Goal: Transaction & Acquisition: Download file/media

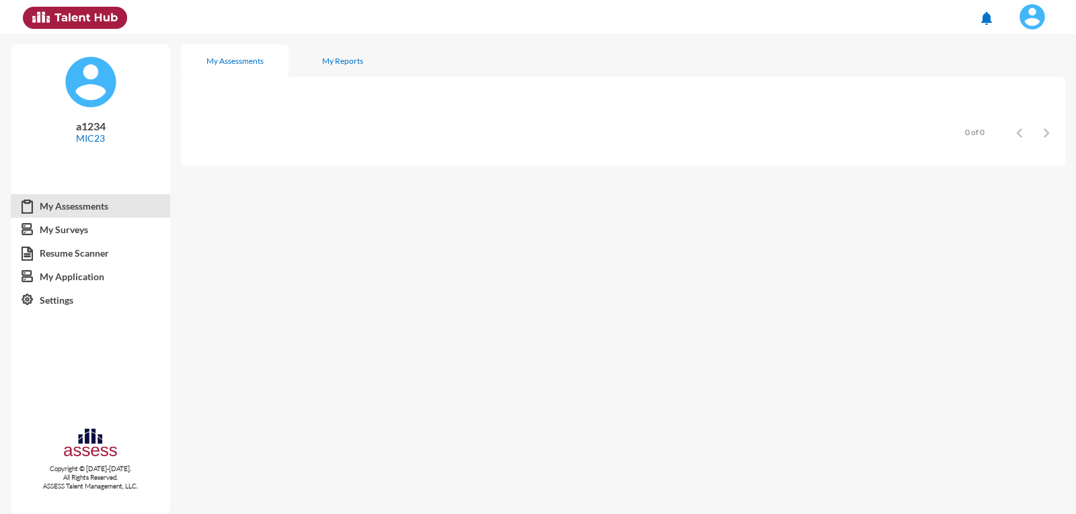
click at [994, 17] on mat-icon "notifications" at bounding box center [986, 18] width 16 height 16
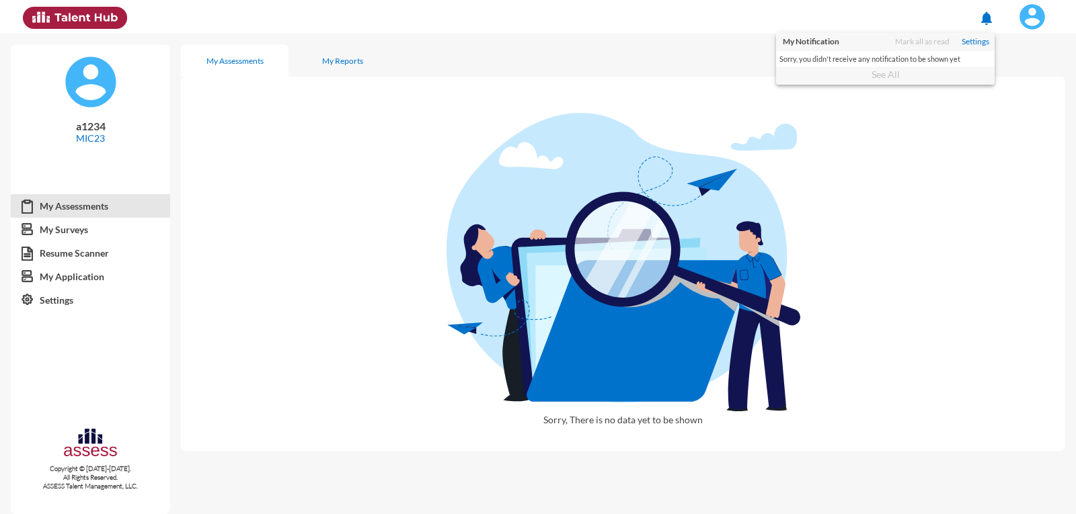
click at [1001, 18] on div at bounding box center [538, 257] width 1076 height 514
click at [1039, 5] on span at bounding box center [1032, 16] width 34 height 27
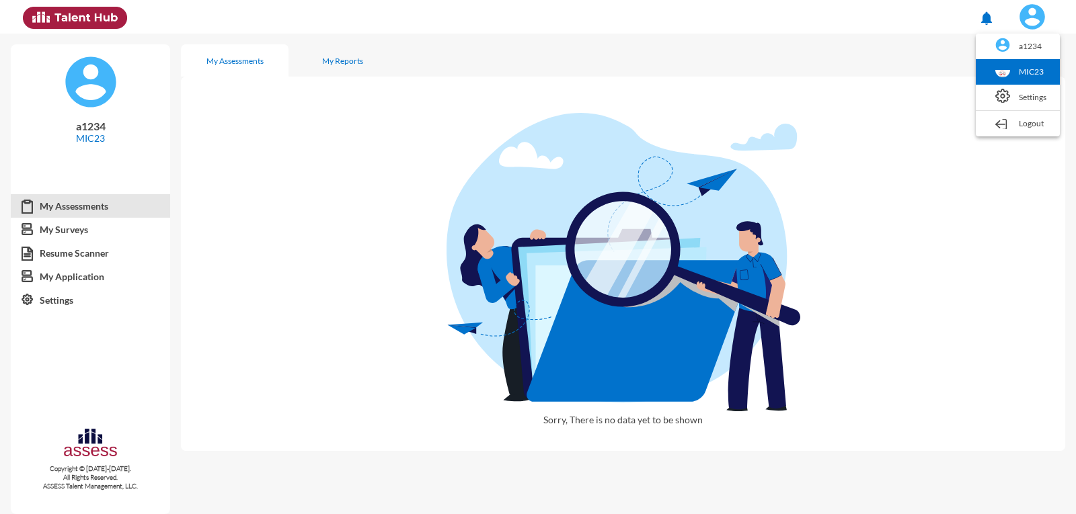
click at [1013, 70] on link "MIC23" at bounding box center [1017, 72] width 71 height 26
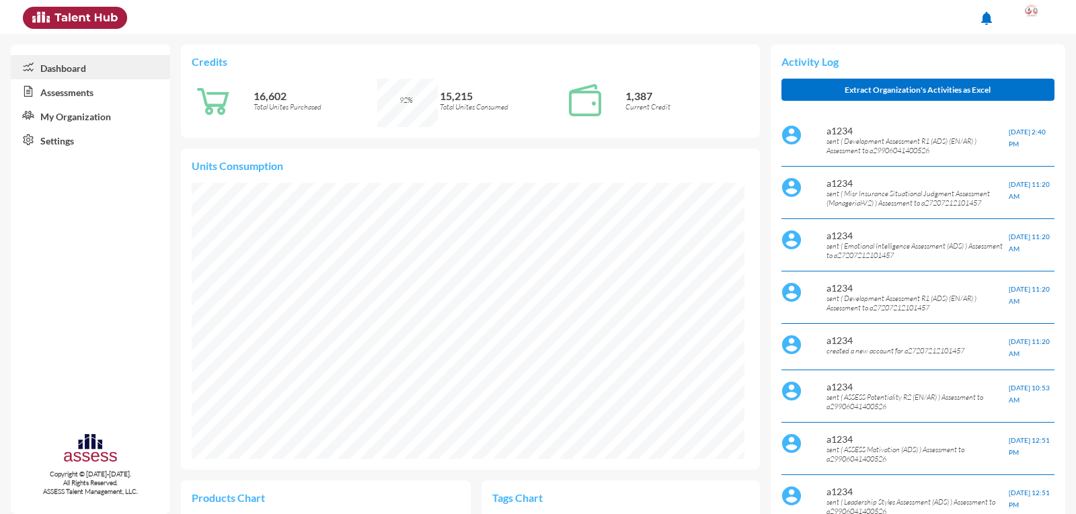
scroll to position [127, 255]
click at [108, 108] on link "My Organization" at bounding box center [90, 116] width 159 height 24
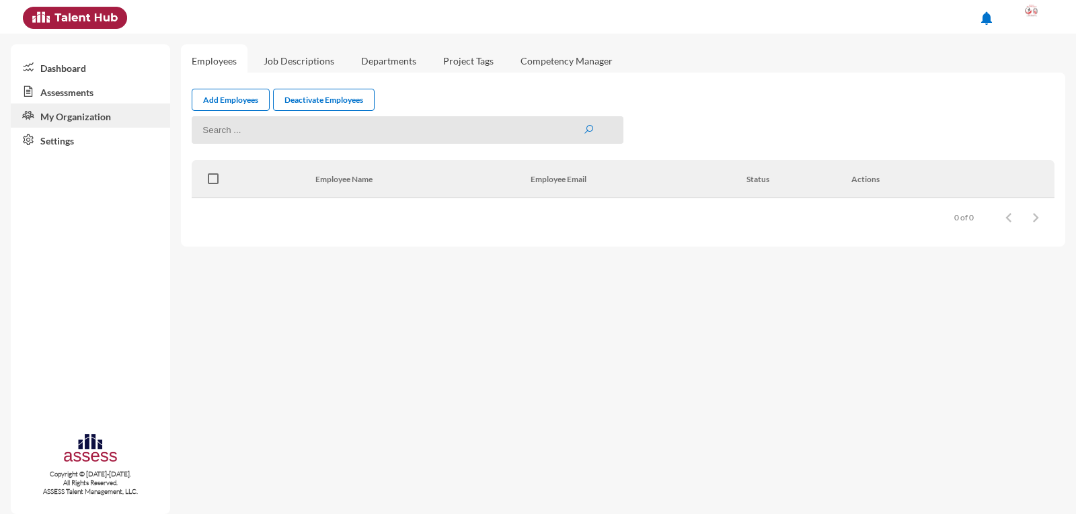
click at [78, 91] on link "Assessments" at bounding box center [90, 91] width 159 height 24
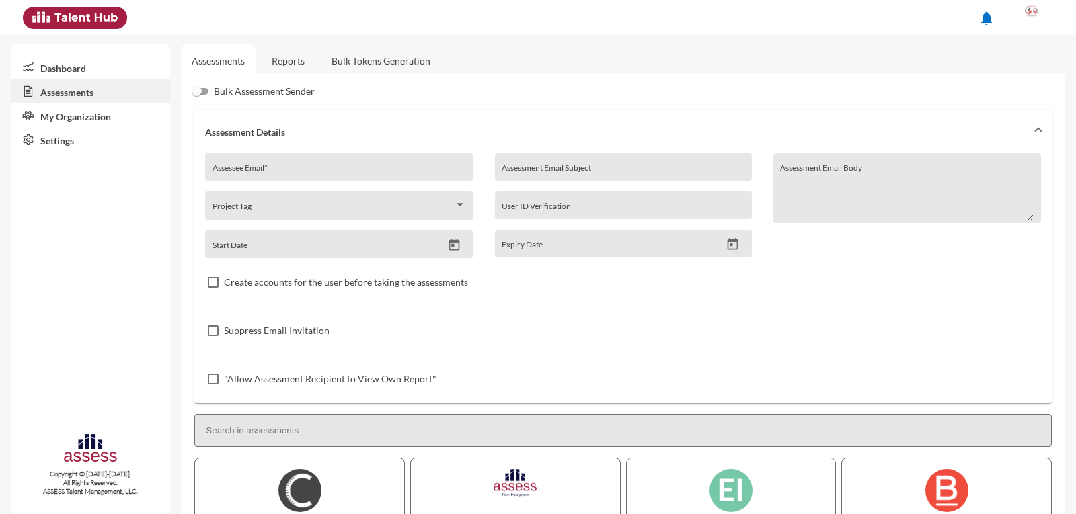
click at [300, 51] on link "Reports" at bounding box center [288, 60] width 54 height 33
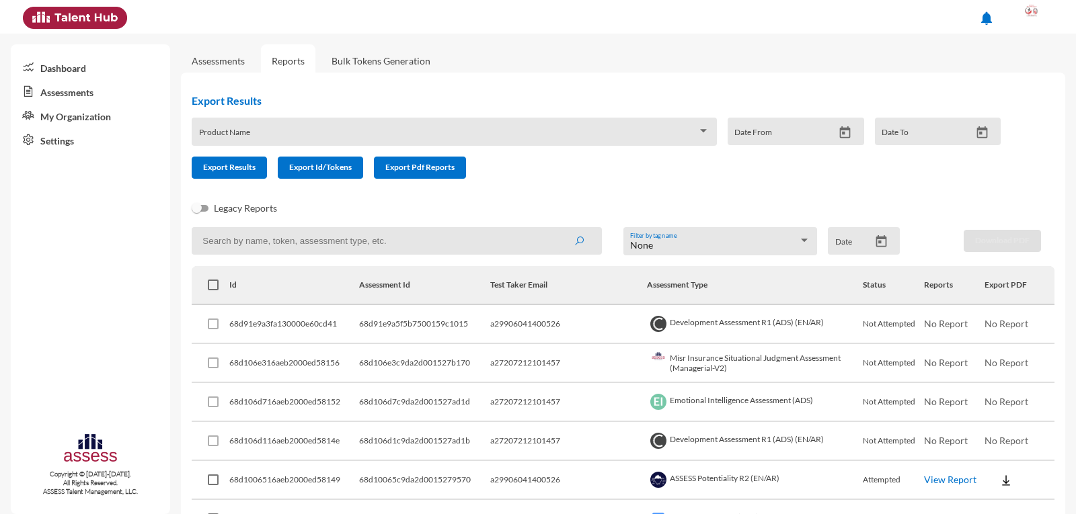
click at [227, 243] on input at bounding box center [396, 241] width 409 height 28
type input "294032001010"
click at [557, 229] on button "submit" at bounding box center [578, 241] width 43 height 24
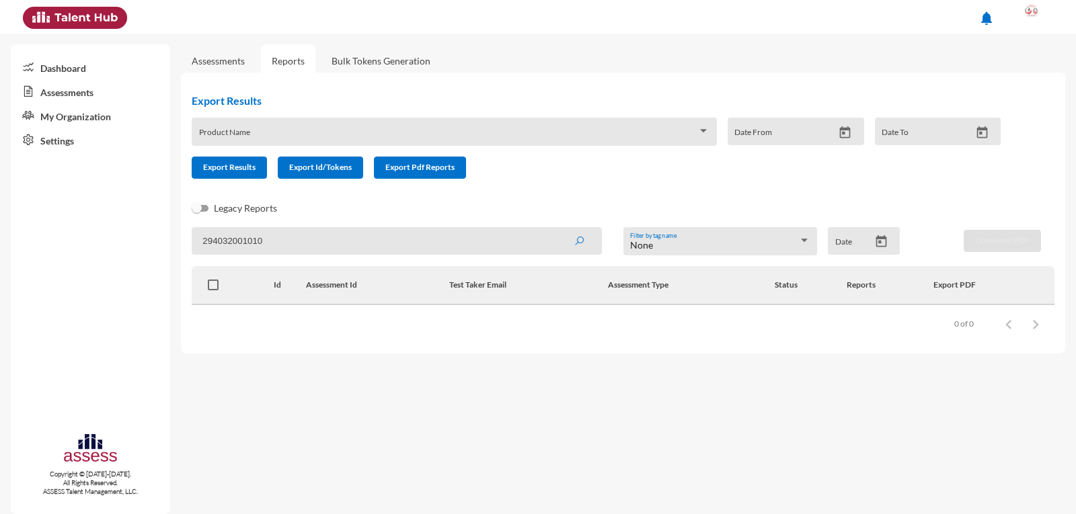
click at [292, 239] on input "294032001010" at bounding box center [396, 241] width 409 height 28
type input "29403200101037"
click at [557, 229] on button "submit" at bounding box center [578, 241] width 43 height 24
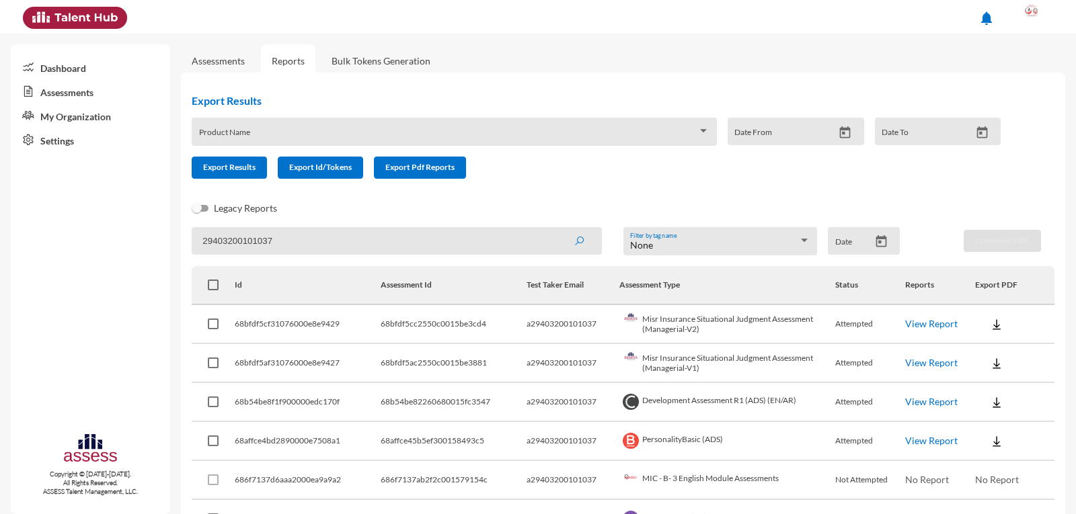
click at [926, 328] on link "View Report" at bounding box center [931, 323] width 52 height 11
click at [707, 130] on div "Product Name" at bounding box center [454, 132] width 524 height 28
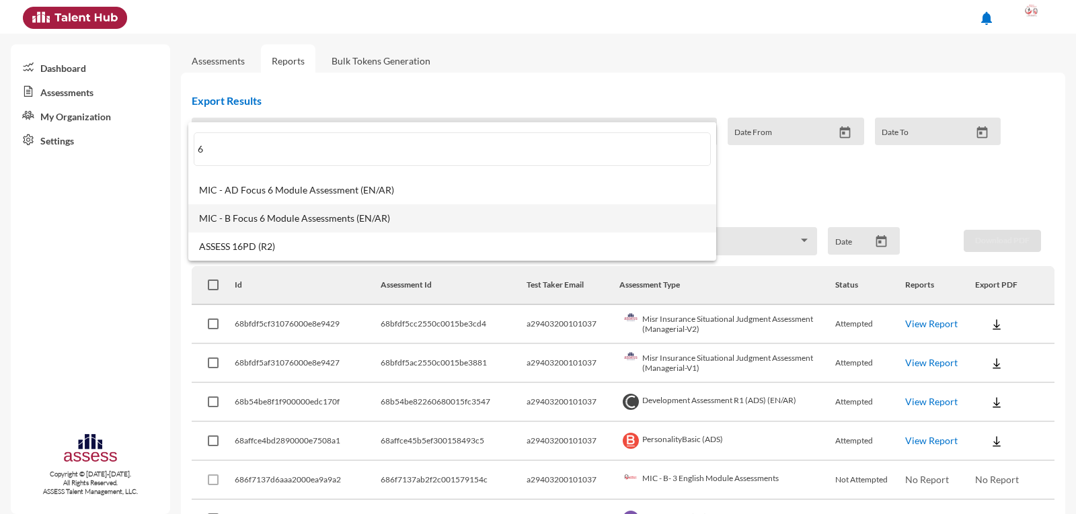
type input "6"
click at [391, 221] on span "MIC - B Focus 6 Module Assessments (EN/AR)" at bounding box center [452, 218] width 506 height 11
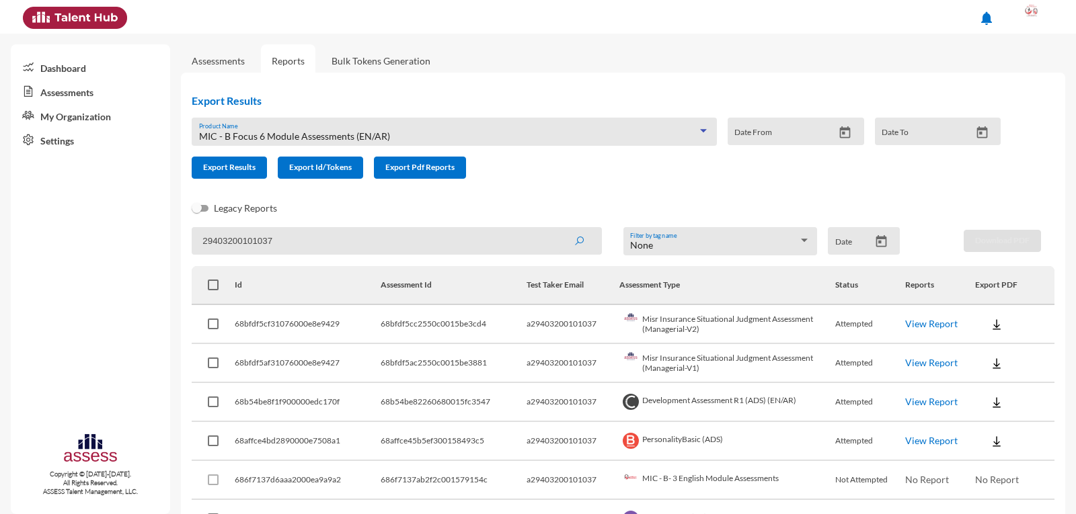
click at [841, 129] on icon "Open calendar" at bounding box center [845, 132] width 11 height 12
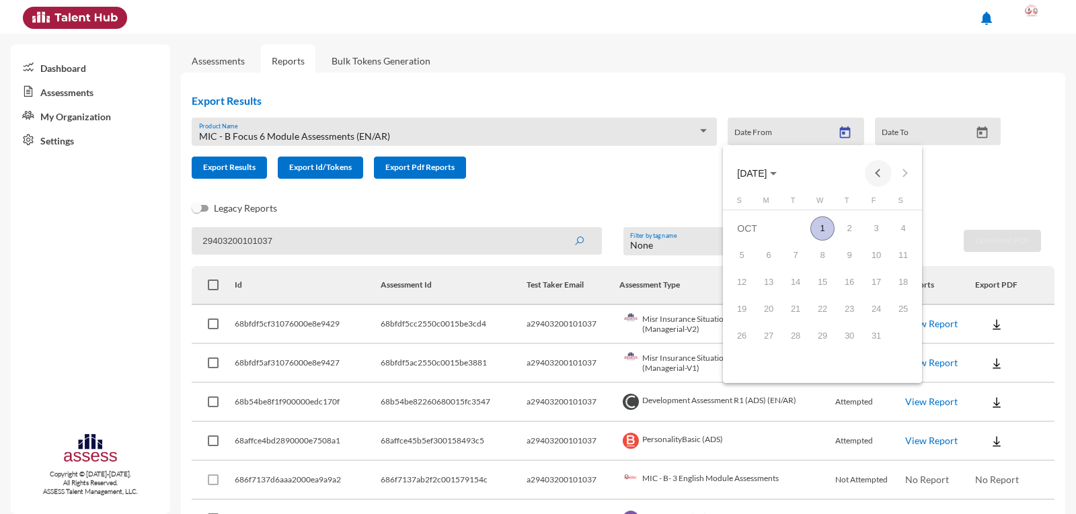
click at [882, 182] on button "Previous month" at bounding box center [877, 173] width 27 height 27
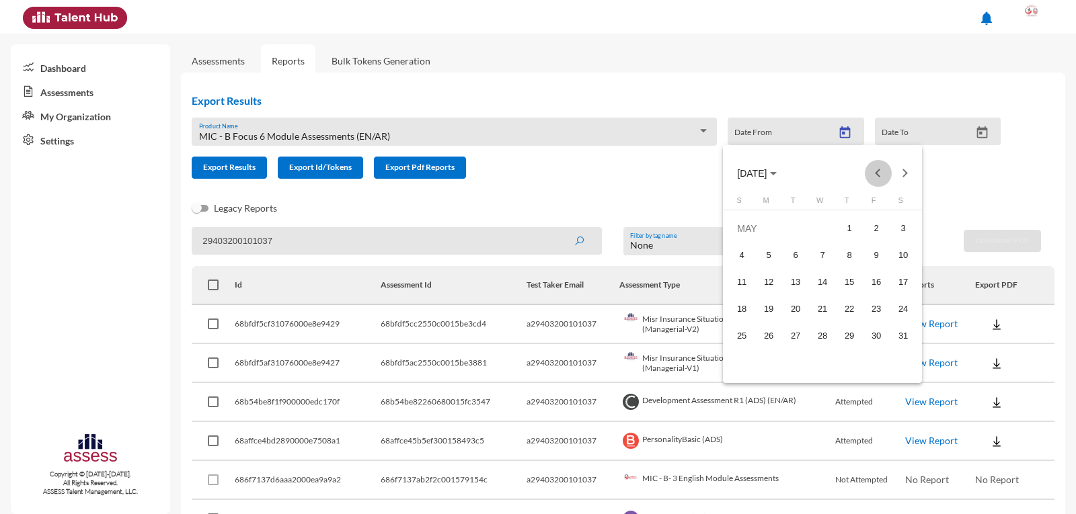
click at [882, 182] on button "Previous month" at bounding box center [877, 173] width 27 height 27
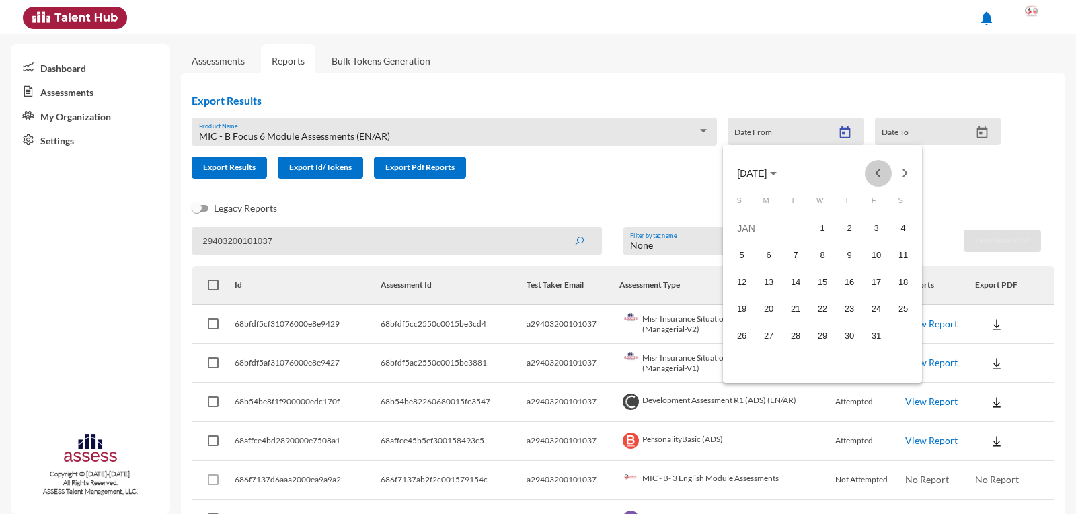
click at [882, 182] on button "Previous month" at bounding box center [877, 173] width 27 height 27
click at [776, 176] on span "[DATE]" at bounding box center [757, 172] width 40 height 11
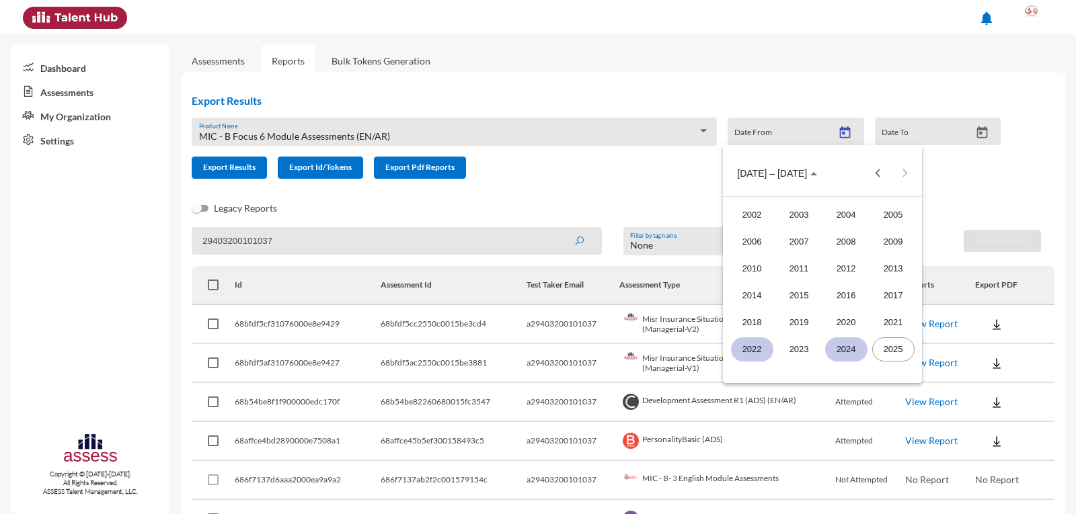
click at [744, 353] on div "2022" at bounding box center [752, 349] width 42 height 24
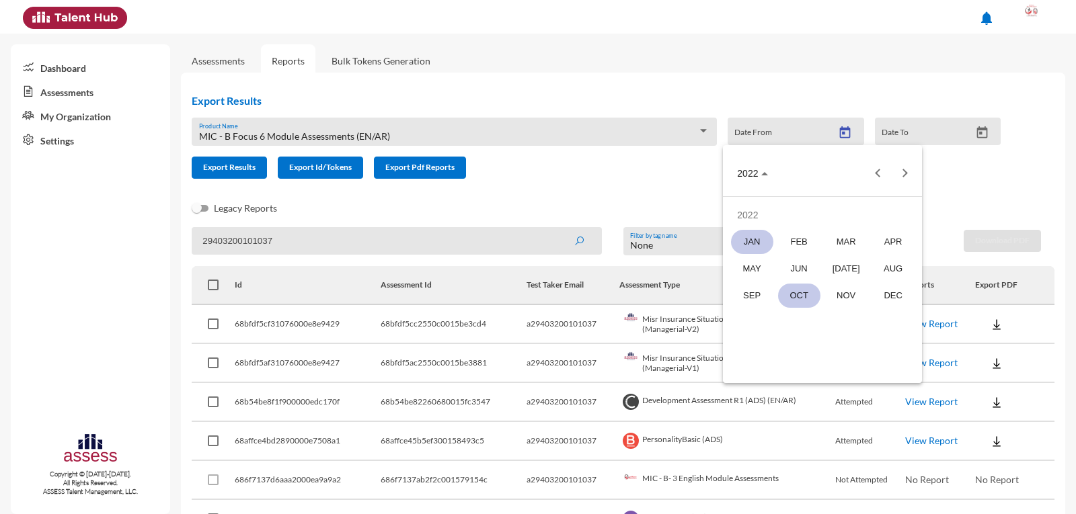
click at [737, 246] on div "JAN" at bounding box center [752, 242] width 42 height 24
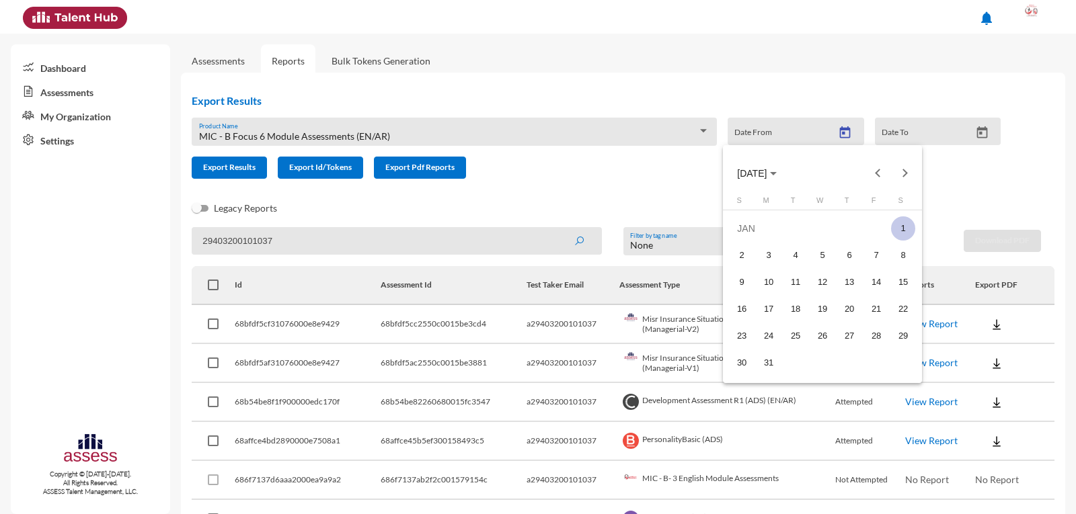
click at [897, 227] on div "1" at bounding box center [903, 228] width 24 height 24
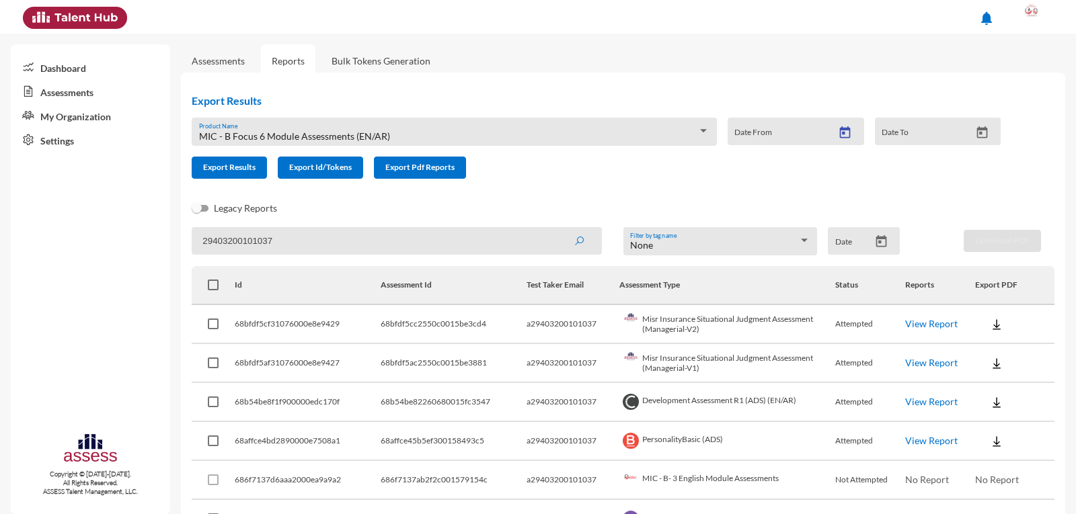
type input "[DATE]"
click at [975, 135] on icon "Open calendar" at bounding box center [982, 133] width 14 height 14
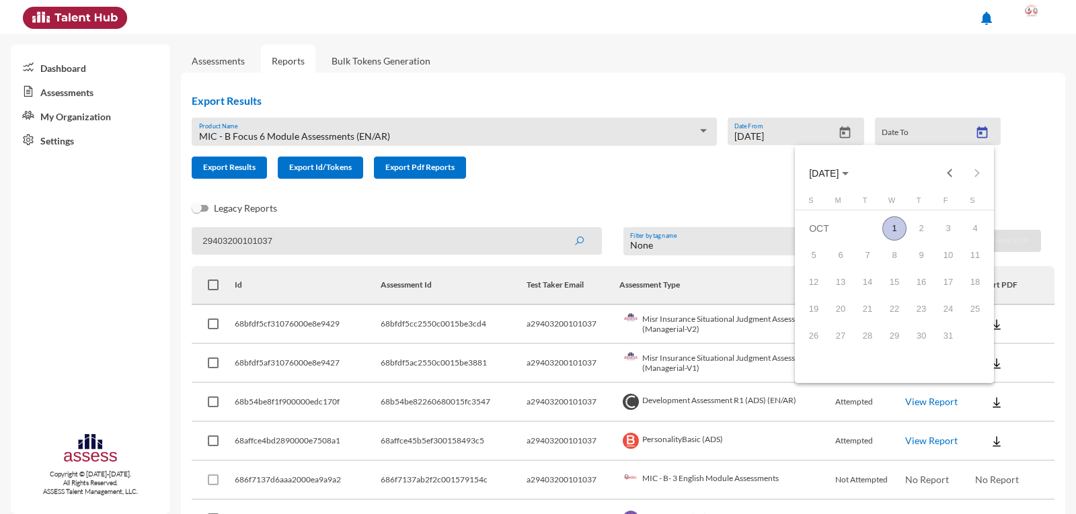
click at [895, 231] on div "1" at bounding box center [894, 228] width 24 height 24
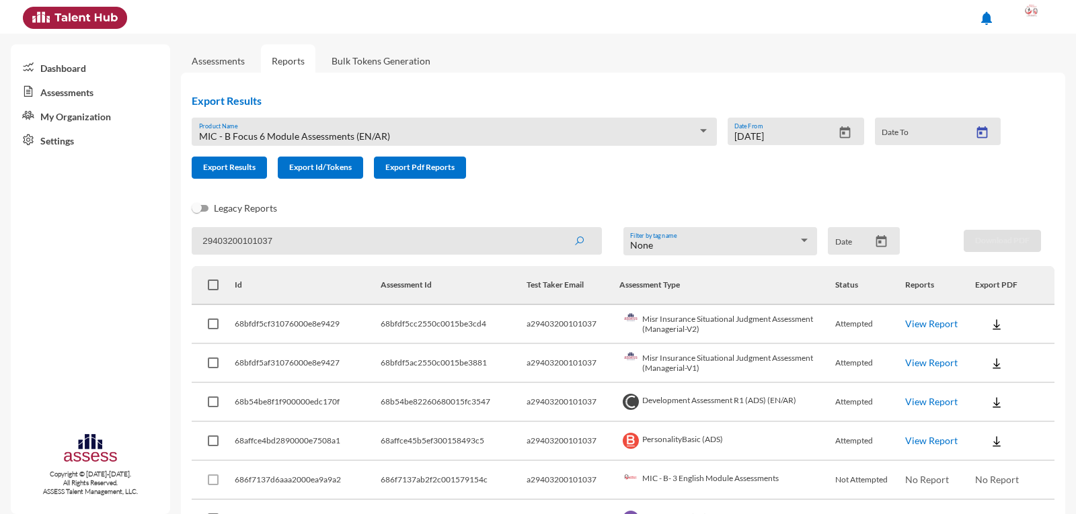
type input "[DATE]"
click at [212, 178] on button "Export Results" at bounding box center [229, 168] width 75 height 22
